Goal: Transaction & Acquisition: Purchase product/service

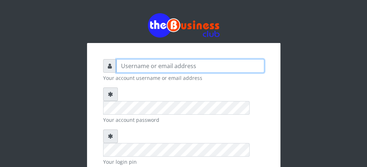
click at [178, 65] on input "text" at bounding box center [190, 66] width 148 height 14
type input "funshose"
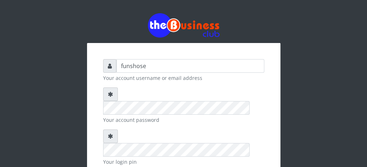
checkbox input "true"
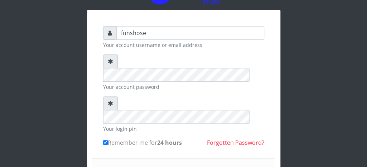
scroll to position [43, 0]
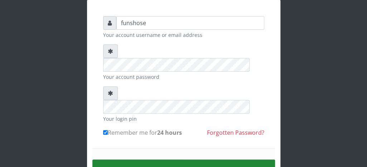
click at [176, 159] on button "Sign in" at bounding box center [183, 168] width 182 height 18
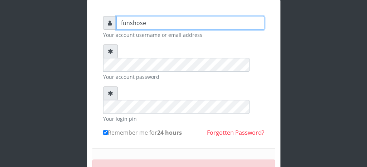
click at [151, 23] on input "funshose" at bounding box center [190, 23] width 148 height 14
type input "f"
type input "fventures"
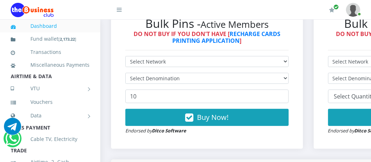
scroll to position [234, 0]
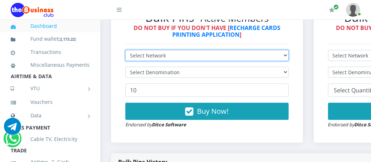
click at [288, 56] on select "Select Network MTN Globacom 9Mobile Airtel" at bounding box center [206, 55] width 163 height 11
select select "MTN"
click at [125, 50] on select "Select Network MTN Globacom 9Mobile Airtel" at bounding box center [206, 55] width 163 height 11
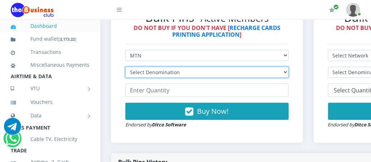
click at [244, 74] on select "Select Denomination MTN NGN100 - ₦96.99 MTN NGN200 - ₦193.98 MTN NGN400 - ₦387.…" at bounding box center [206, 72] width 163 height 11
select select "96.99-100"
click at [125, 67] on select "Select Denomination MTN NGN100 - ₦96.99 MTN NGN200 - ₦193.98 MTN NGN400 - ₦387.…" at bounding box center [206, 72] width 163 height 11
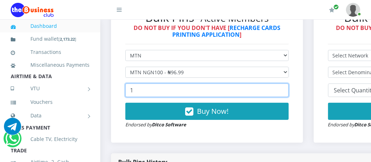
click at [285, 88] on input "1" at bounding box center [206, 91] width 163 height 14
click at [285, 93] on input "0" at bounding box center [206, 91] width 163 height 14
click at [285, 93] on input "-1" at bounding box center [206, 91] width 163 height 14
click at [284, 88] on input "0" at bounding box center [206, 91] width 163 height 14
click at [284, 88] on input "1" at bounding box center [206, 91] width 163 height 14
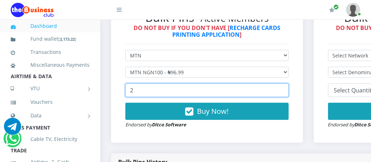
click at [284, 88] on input "2" at bounding box center [206, 91] width 163 height 14
click at [284, 88] on input "3" at bounding box center [206, 91] width 163 height 14
click at [284, 88] on input "4" at bounding box center [206, 91] width 163 height 14
click at [284, 88] on input "5" at bounding box center [206, 91] width 163 height 14
click at [284, 88] on input "6" at bounding box center [206, 91] width 163 height 14
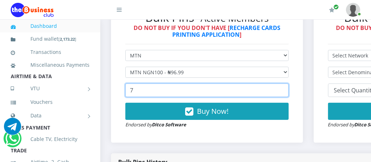
click at [284, 88] on input "7" at bounding box center [206, 91] width 163 height 14
click at [284, 88] on input "8" at bounding box center [206, 91] width 163 height 14
click at [284, 88] on input "9" at bounding box center [206, 91] width 163 height 14
click at [284, 88] on input "10" at bounding box center [206, 91] width 163 height 14
click at [284, 88] on input "11" at bounding box center [206, 91] width 163 height 14
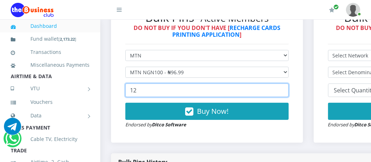
click at [284, 88] on input "12" at bounding box center [206, 91] width 163 height 14
click at [284, 88] on input "13" at bounding box center [206, 91] width 163 height 14
click at [284, 88] on input "14" at bounding box center [206, 91] width 163 height 14
click at [284, 88] on input "15" at bounding box center [206, 91] width 163 height 14
click at [285, 89] on input "16" at bounding box center [206, 91] width 163 height 14
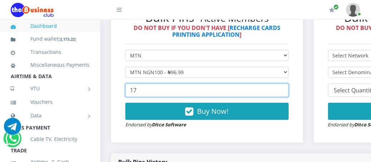
click at [285, 89] on input "17" at bounding box center [206, 91] width 163 height 14
click at [285, 89] on input "18" at bounding box center [206, 91] width 163 height 14
click at [285, 89] on input "19" at bounding box center [206, 91] width 163 height 14
type input "20"
click at [285, 89] on input "20" at bounding box center [206, 91] width 163 height 14
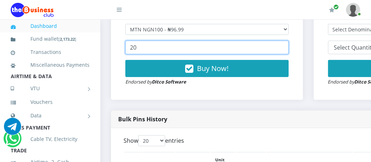
scroll to position [262, 0]
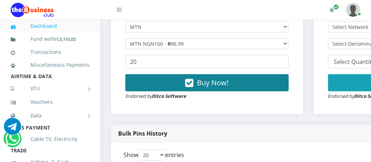
click at [201, 83] on span "Buy Now!" at bounding box center [212, 83] width 31 height 10
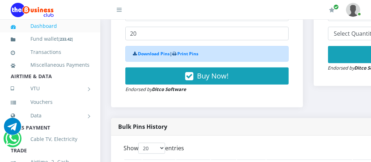
scroll to position [281, 0]
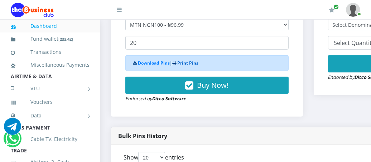
click at [182, 62] on link "Print Pins" at bounding box center [187, 63] width 21 height 6
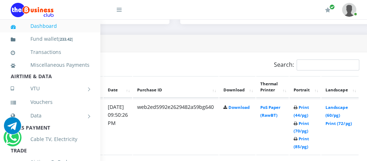
scroll to position [353, 148]
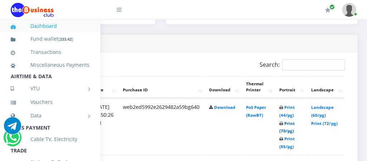
click at [293, 128] on link "Print (70/pg)" at bounding box center [286, 127] width 15 height 13
click at [261, 108] on link "PoS Paper (RawBT)" at bounding box center [256, 111] width 20 height 13
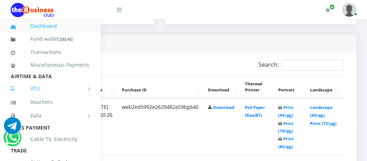
click at [45, 98] on link "VTU" at bounding box center [50, 89] width 79 height 18
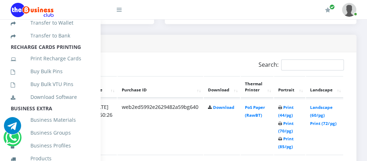
scroll to position [205, 0]
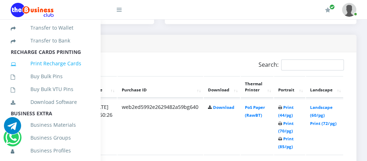
click at [50, 72] on link "Print Recharge Cards" at bounding box center [50, 63] width 79 height 16
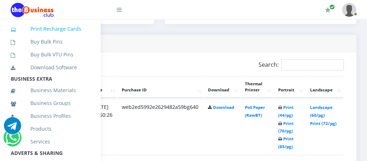
scroll to position [170, 0]
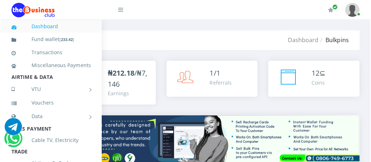
scroll to position [0, 152]
